Goal: Entertainment & Leisure: Consume media (video, audio)

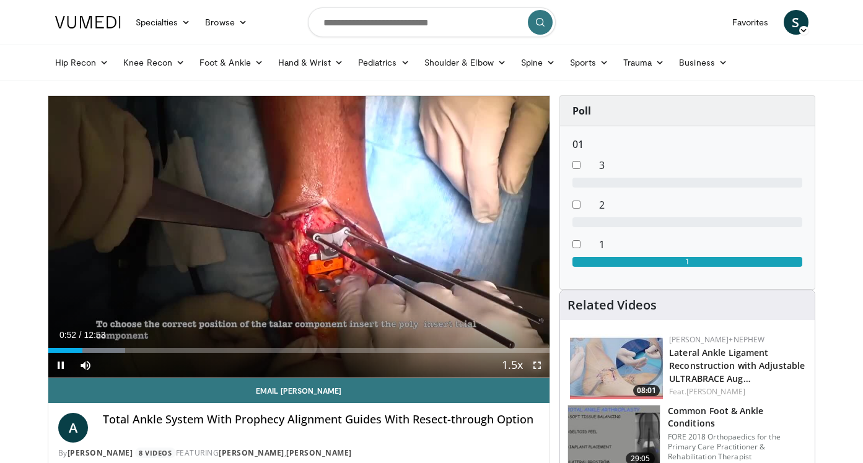
click at [533, 365] on span "Video Player" at bounding box center [537, 365] width 25 height 25
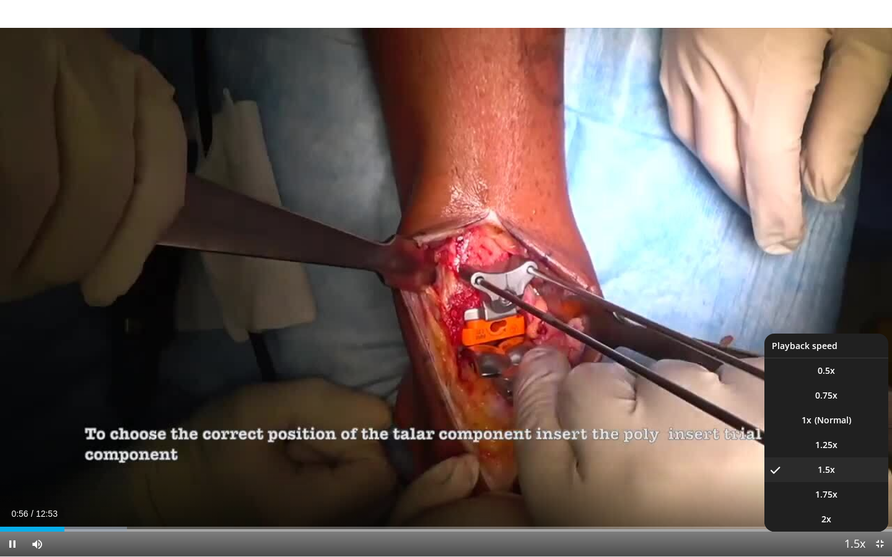
click at [854, 463] on span "Video Player" at bounding box center [854, 545] width 17 height 25
click at [841, 414] on li "1x" at bounding box center [826, 420] width 124 height 25
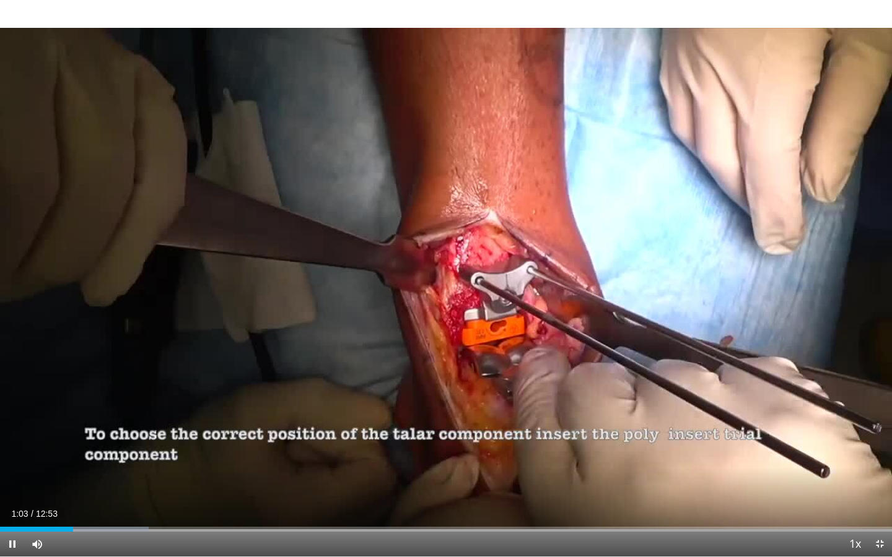
click at [60, 463] on div "Current Time 1:03 / Duration 12:53 Pause Skip Backward Skip Forward Mute Loaded…" at bounding box center [446, 544] width 892 height 25
click at [57, 463] on div "Loaded : 16.66% 00:49 00:49" at bounding box center [446, 526] width 892 height 12
click at [42, 463] on span "Video Player" at bounding box center [37, 544] width 25 height 25
click at [41, 463] on div "Loaded : 0.00% 00:35 00:35" at bounding box center [446, 526] width 892 height 12
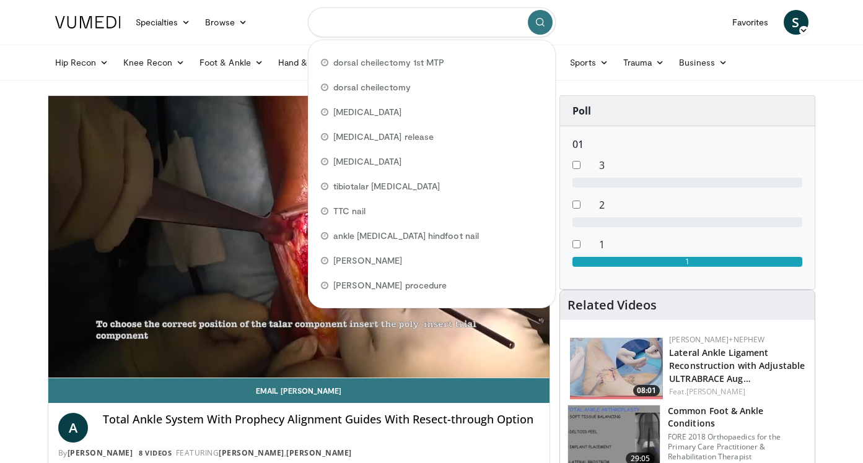
click at [382, 14] on input "Search topics, interventions" at bounding box center [432, 22] width 248 height 30
